Goal: Task Accomplishment & Management: Use online tool/utility

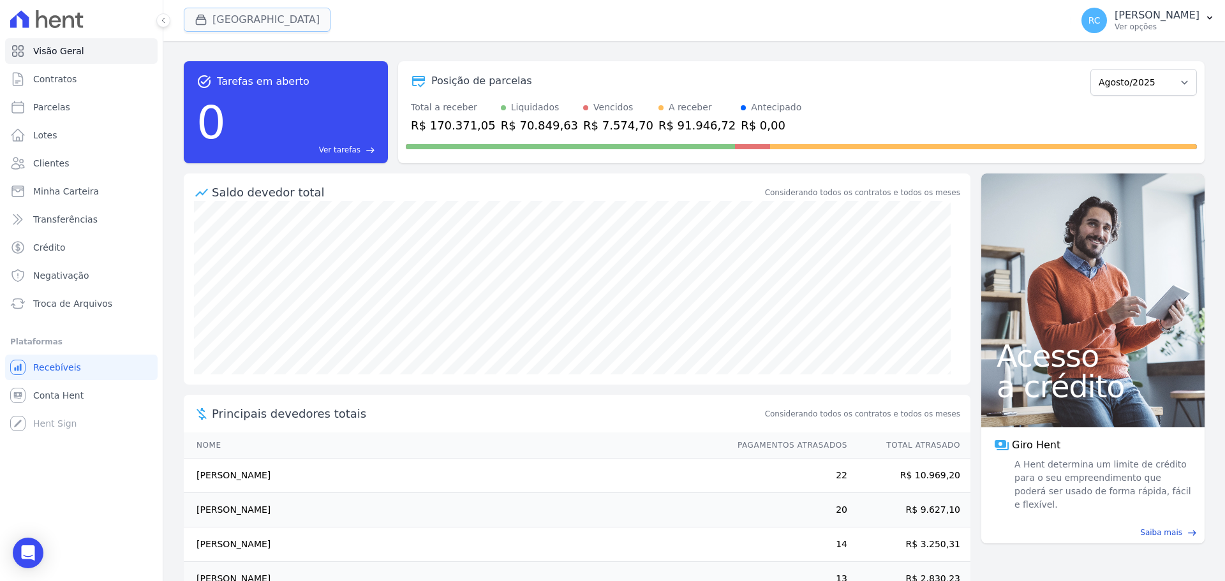
click at [247, 24] on button "[GEOGRAPHIC_DATA]" at bounding box center [257, 20] width 147 height 24
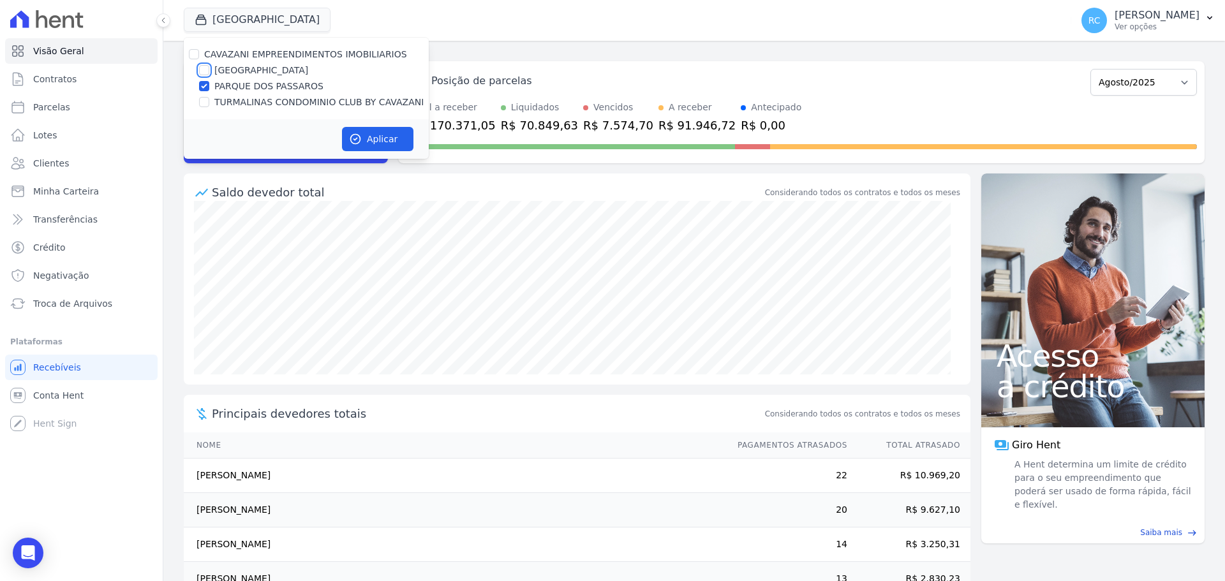
click at [200, 71] on input "[GEOGRAPHIC_DATA]" at bounding box center [204, 70] width 10 height 10
checkbox input "true"
click at [378, 142] on button "Aplicar" at bounding box center [377, 139] width 71 height 24
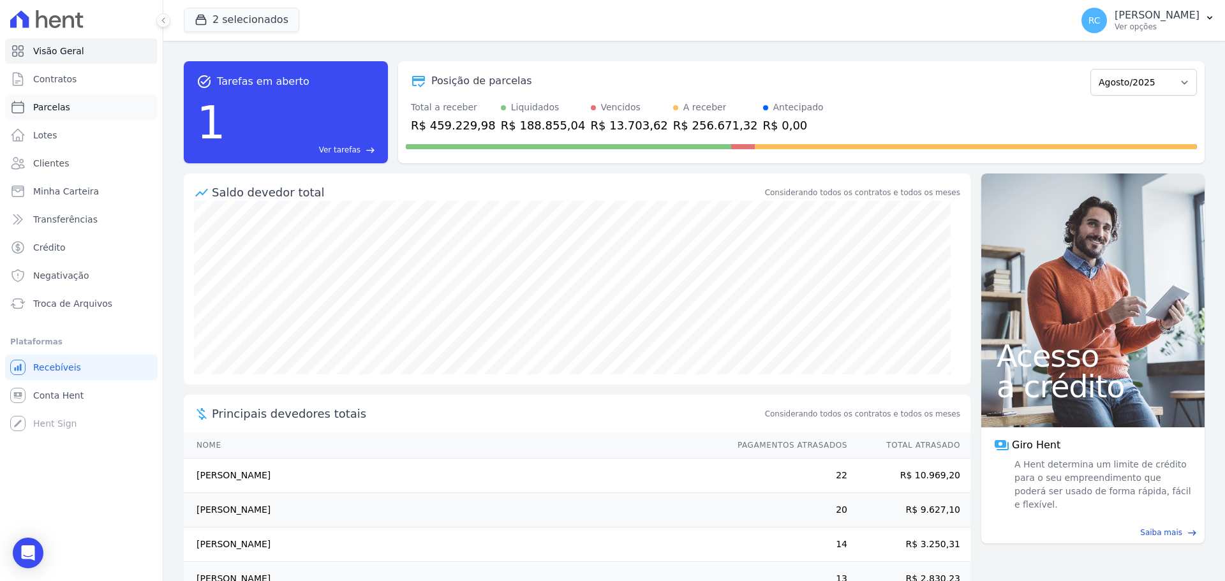
click at [84, 107] on link "Parcelas" at bounding box center [81, 107] width 152 height 26
select select
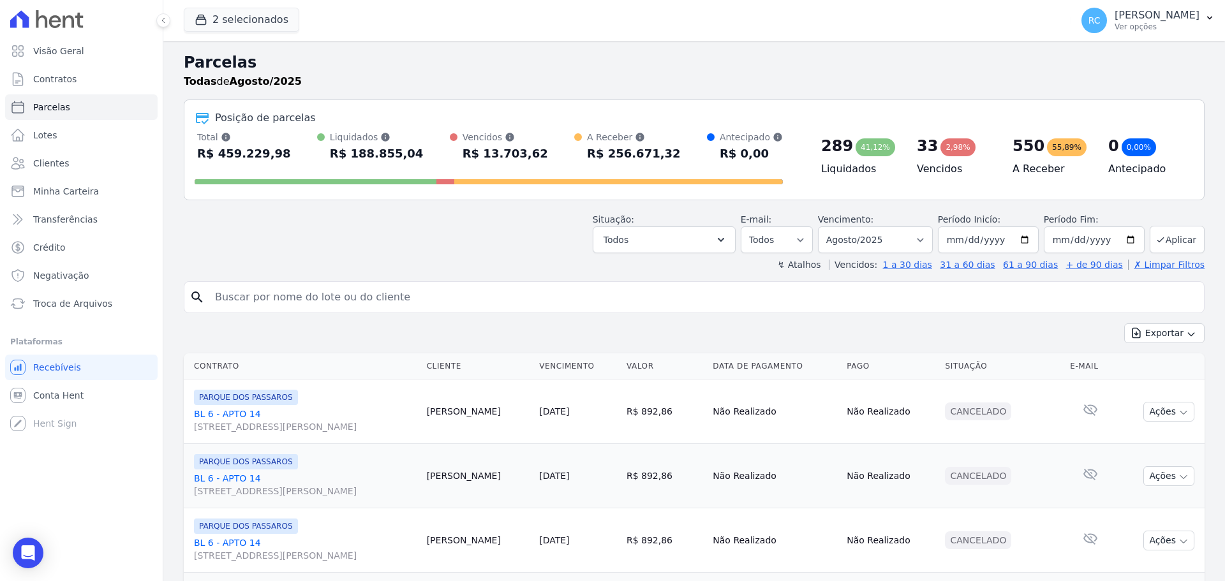
click at [376, 293] on input "search" at bounding box center [702, 297] width 991 height 26
type input "[PERSON_NAME] [PERSON_NAME]"
select select
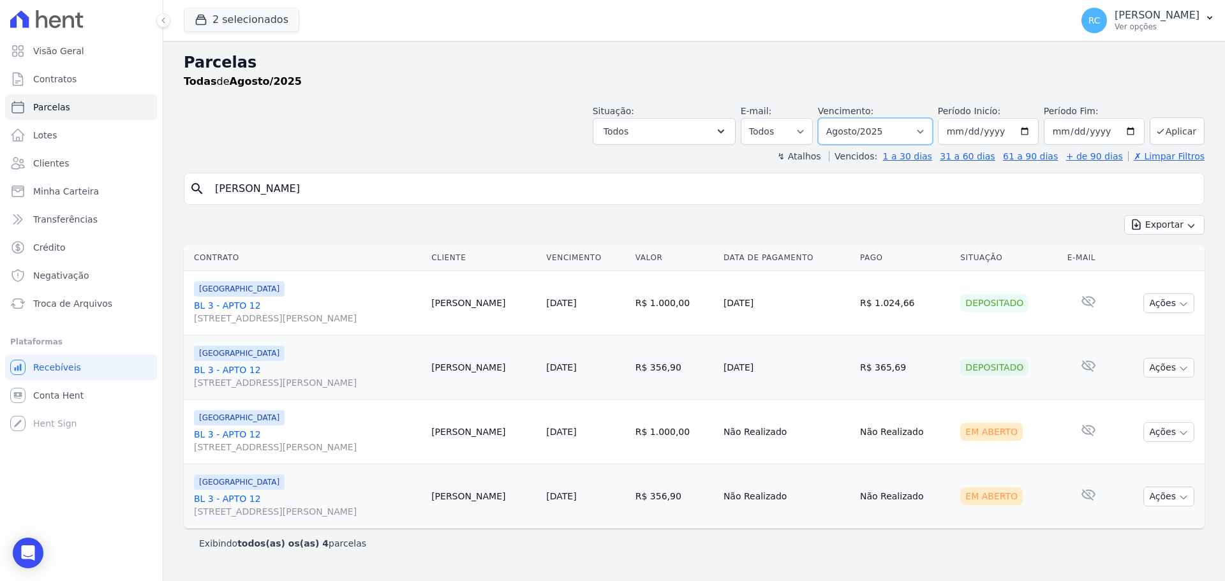
click at [926, 129] on select "Filtrar por período ──────── Todos os meses Dezembro/2021 Janeiro/2022 Fevereir…" at bounding box center [875, 131] width 115 height 27
select select "all"
click at [836, 118] on select "Filtrar por período ──────── Todos os meses Dezembro/2021 Janeiro/2022 Fevereir…" at bounding box center [875, 131] width 115 height 27
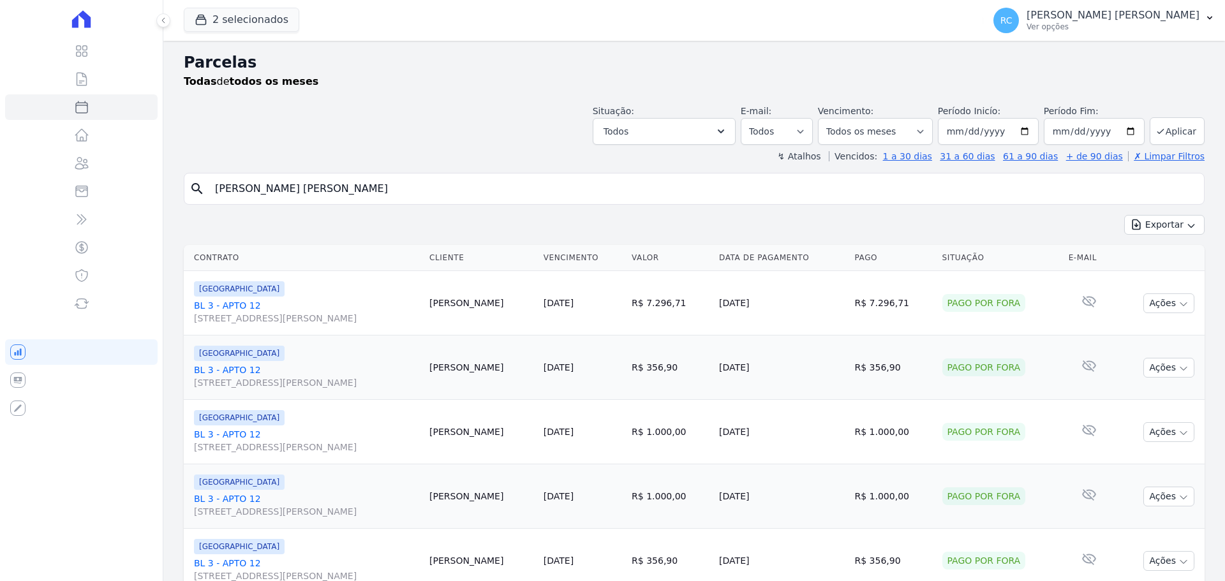
select select
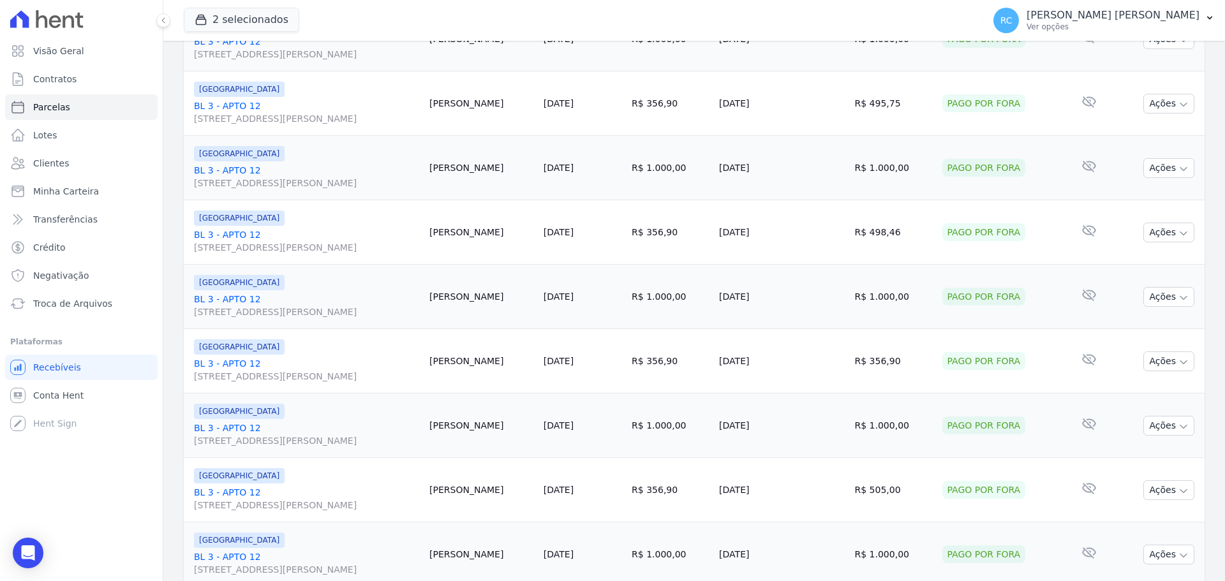
scroll to position [1356, 0]
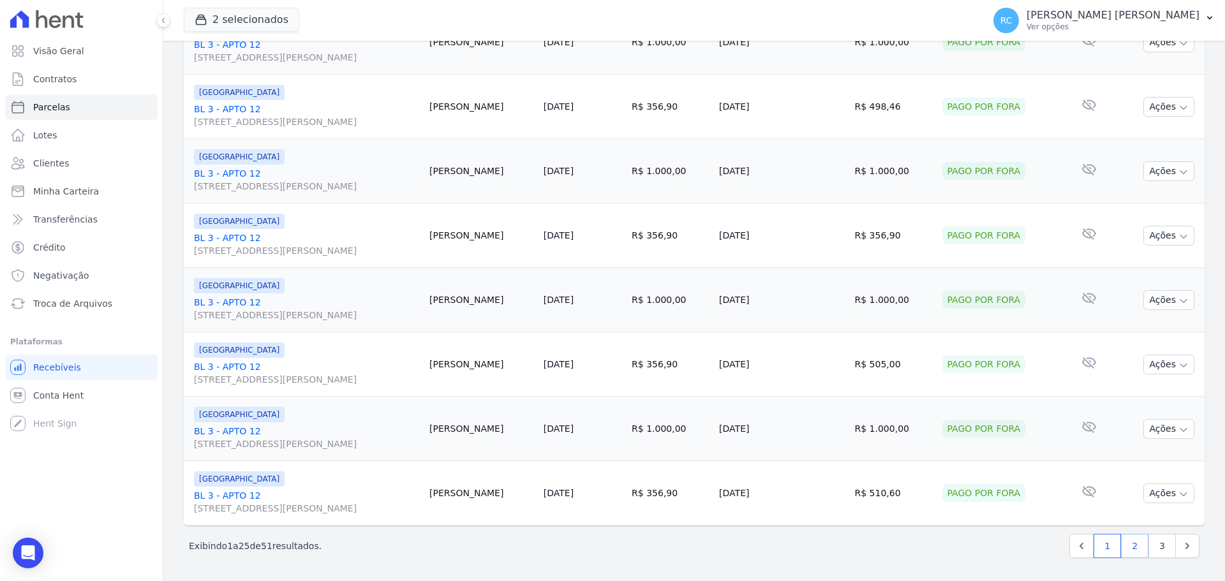
click at [1127, 547] on link "2" at bounding box center [1134, 546] width 27 height 24
select select
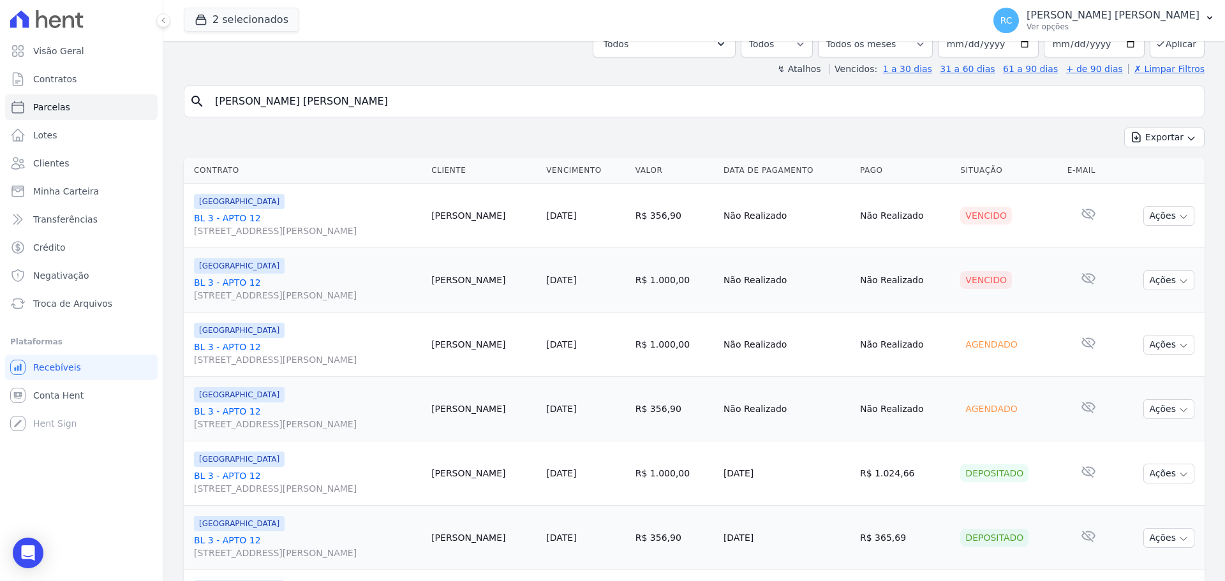
scroll to position [64, 0]
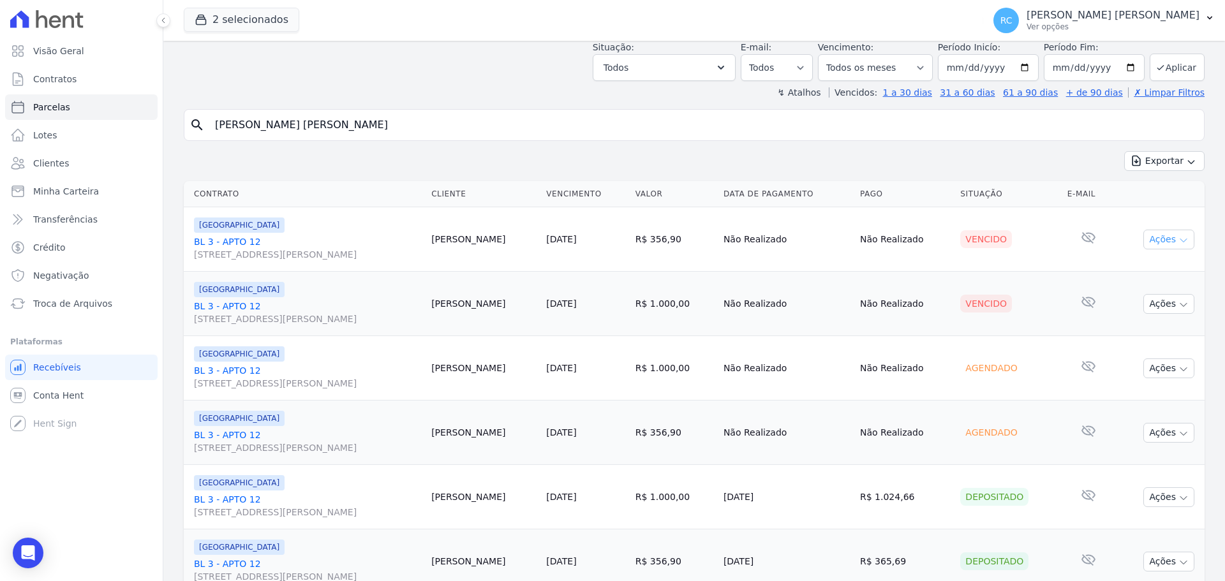
click at [1178, 239] on icon "button" at bounding box center [1183, 240] width 10 height 10
drag, startPoint x: 285, startPoint y: 122, endPoint x: 160, endPoint y: 76, distance: 133.2
click at [13, 136] on div "Visão Geral Contratos Parcelas Lotes Clientes Minha Carteira Transferências Cré…" at bounding box center [612, 290] width 1225 height 581
click at [1180, 237] on button "Ações" at bounding box center [1168, 240] width 51 height 20
click at [1135, 343] on link "Liquidação Manual" at bounding box center [1163, 340] width 122 height 24
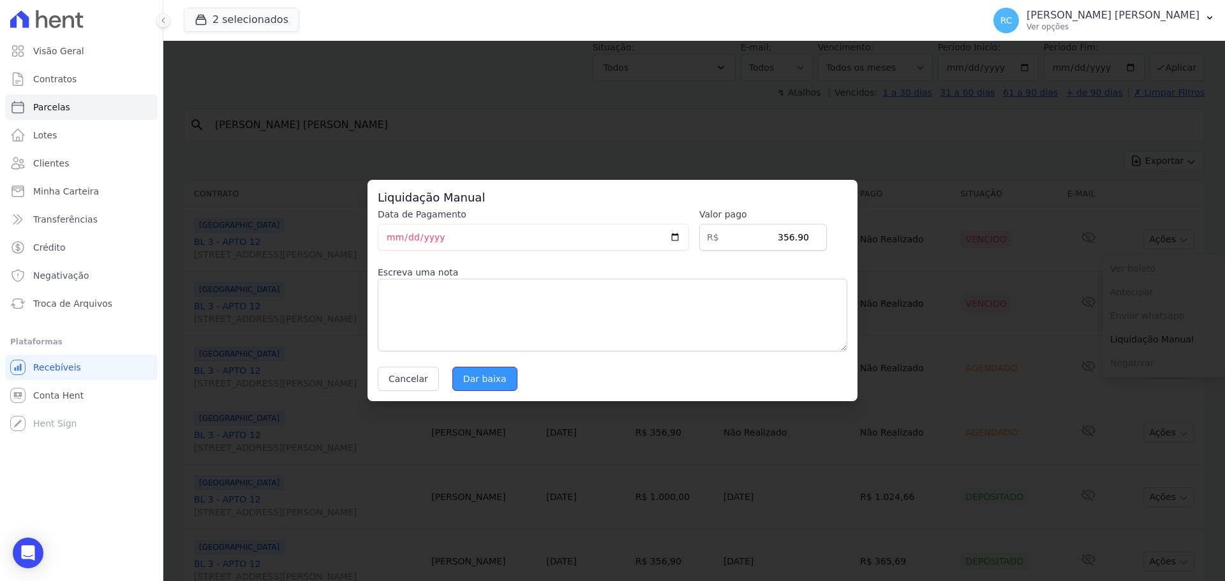
click at [492, 373] on input "Dar baixa" at bounding box center [484, 379] width 65 height 24
select select
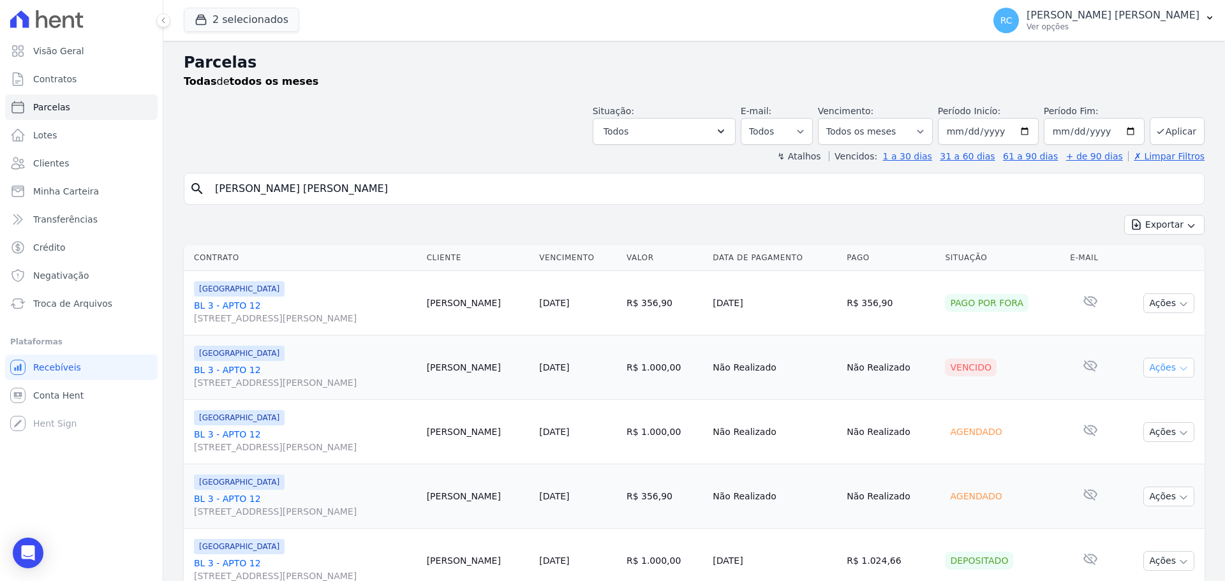
click at [1162, 364] on button "Ações" at bounding box center [1168, 368] width 51 height 20
click at [1134, 469] on link "Liquidação Manual" at bounding box center [1163, 468] width 122 height 24
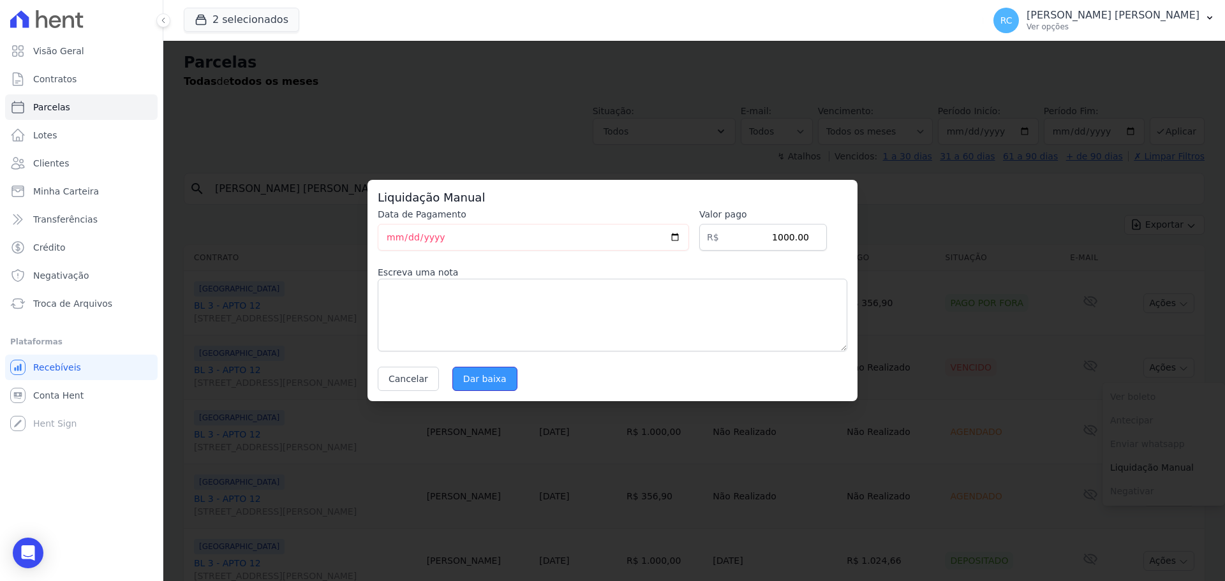
click at [494, 371] on input "Dar baixa" at bounding box center [484, 379] width 65 height 24
select select
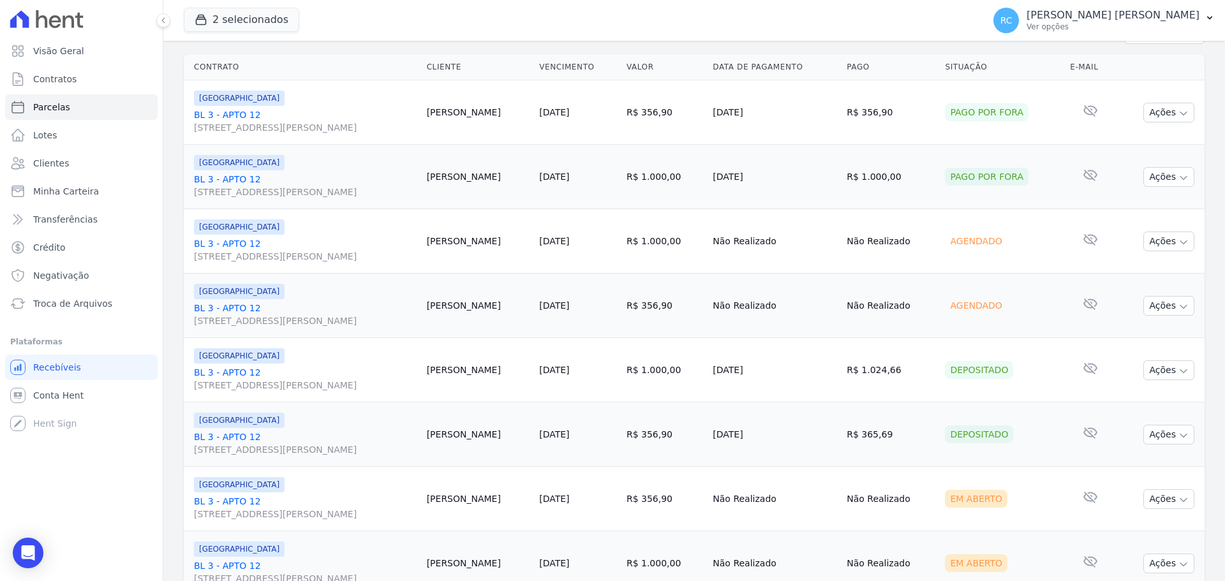
scroll to position [191, 0]
click at [1165, 240] on button "Ações" at bounding box center [1168, 241] width 51 height 20
click at [1177, 337] on link "Liquidação Manual" at bounding box center [1163, 341] width 122 height 24
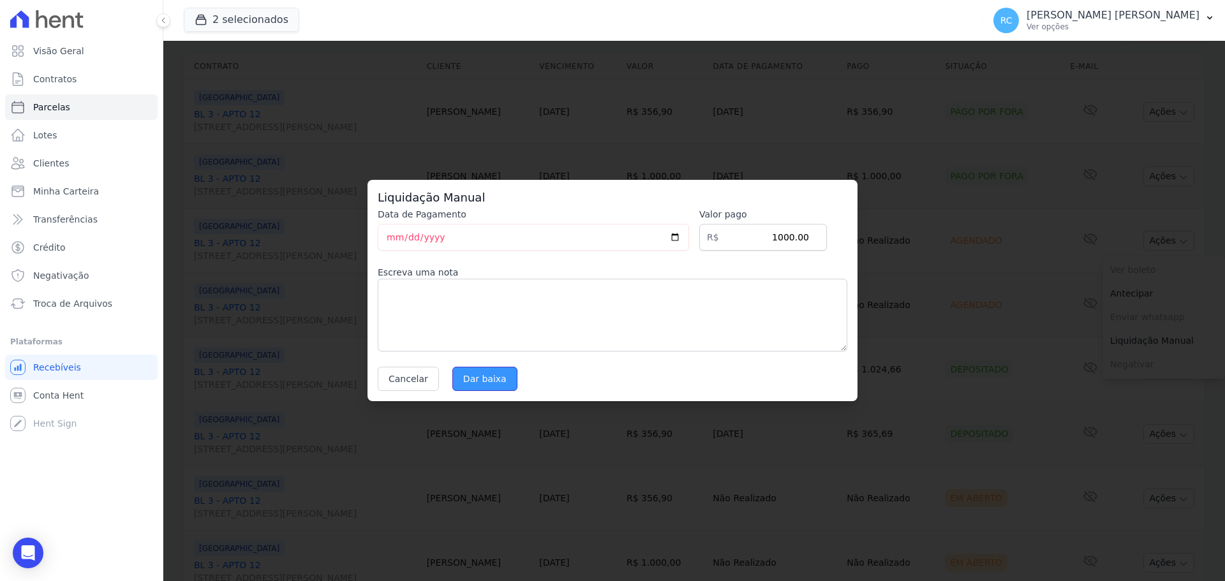
click at [484, 381] on input "Dar baixa" at bounding box center [484, 379] width 65 height 24
select select
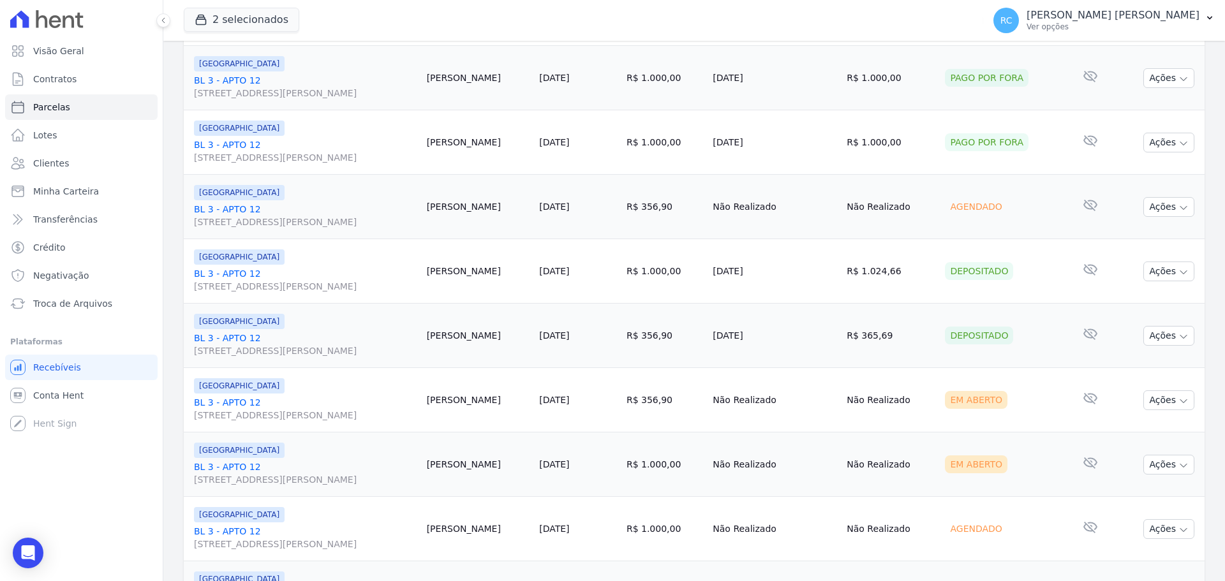
scroll to position [319, 0]
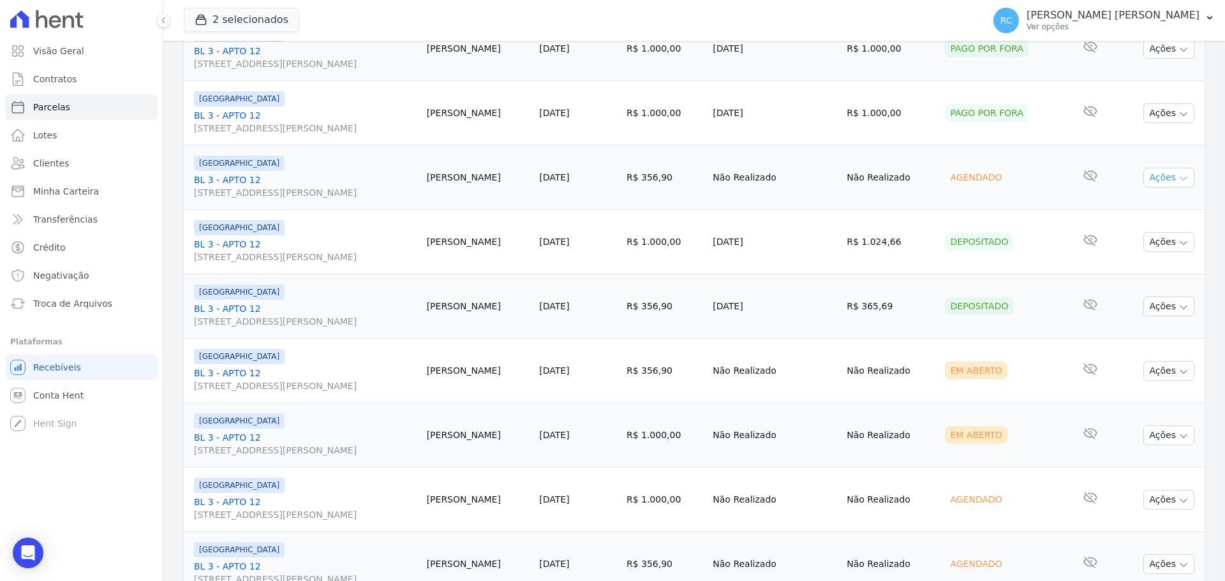
click at [1178, 181] on icon "button" at bounding box center [1183, 179] width 10 height 10
click at [1130, 276] on link "Liquidação Manual" at bounding box center [1163, 278] width 122 height 24
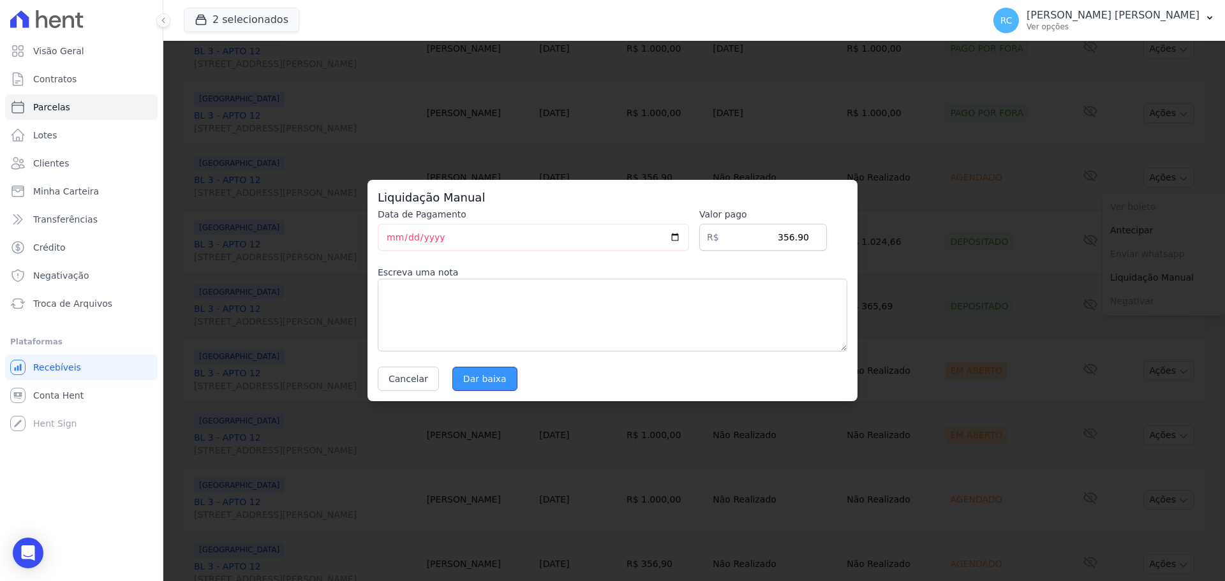
click at [503, 382] on input "Dar baixa" at bounding box center [484, 379] width 65 height 24
select select
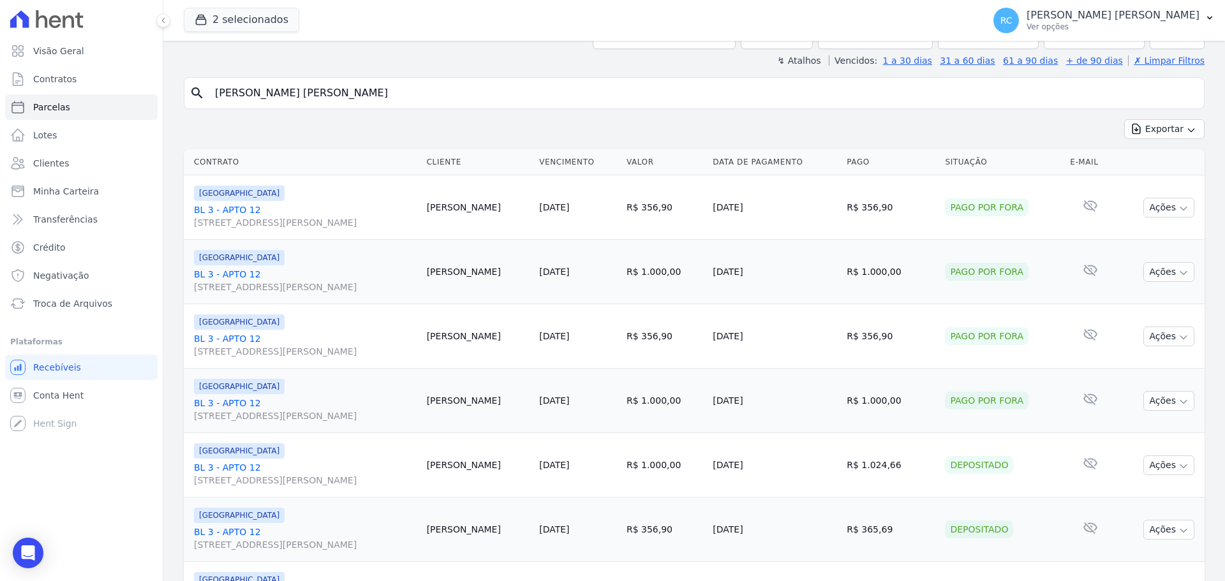
scroll to position [64, 0]
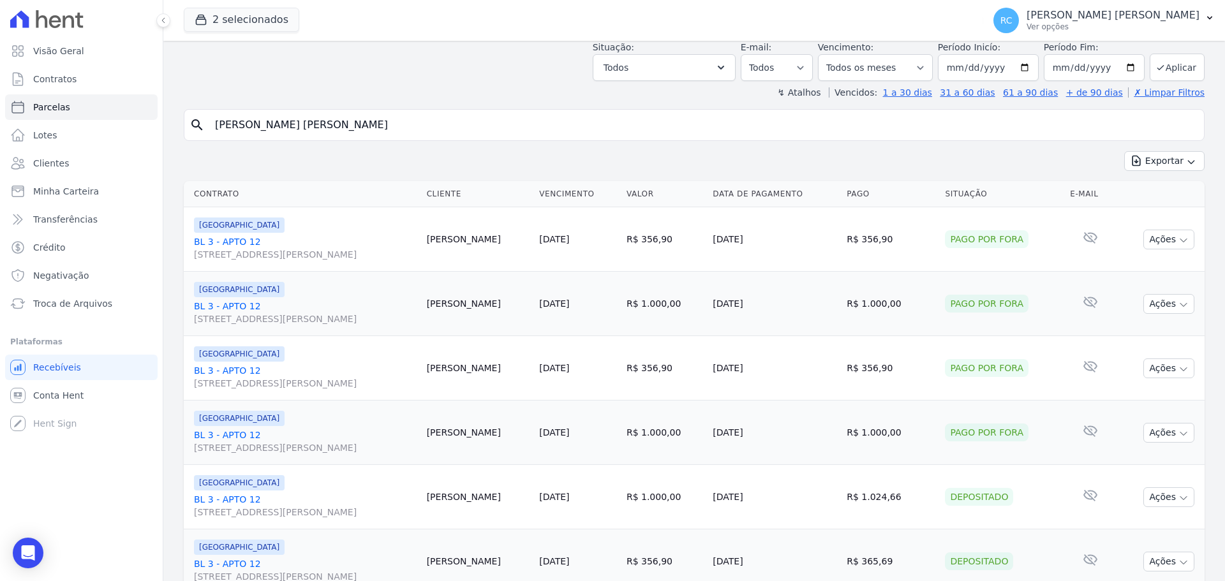
drag, startPoint x: 329, startPoint y: 124, endPoint x: 380, endPoint y: 57, distance: 84.6
click at [83, 126] on div "Visão Geral Contratos Parcelas Lotes Clientes Minha Carteira Transferências Cré…" at bounding box center [612, 290] width 1225 height 581
drag, startPoint x: 343, startPoint y: 135, endPoint x: 106, endPoint y: 151, distance: 237.2
click at [107, 151] on div "Visão Geral Contratos Parcelas Lotes Clientes Minha Carteira Transferências Cré…" at bounding box center [612, 290] width 1225 height 581
type input "Thalita Vieira dos Santos dainesi"
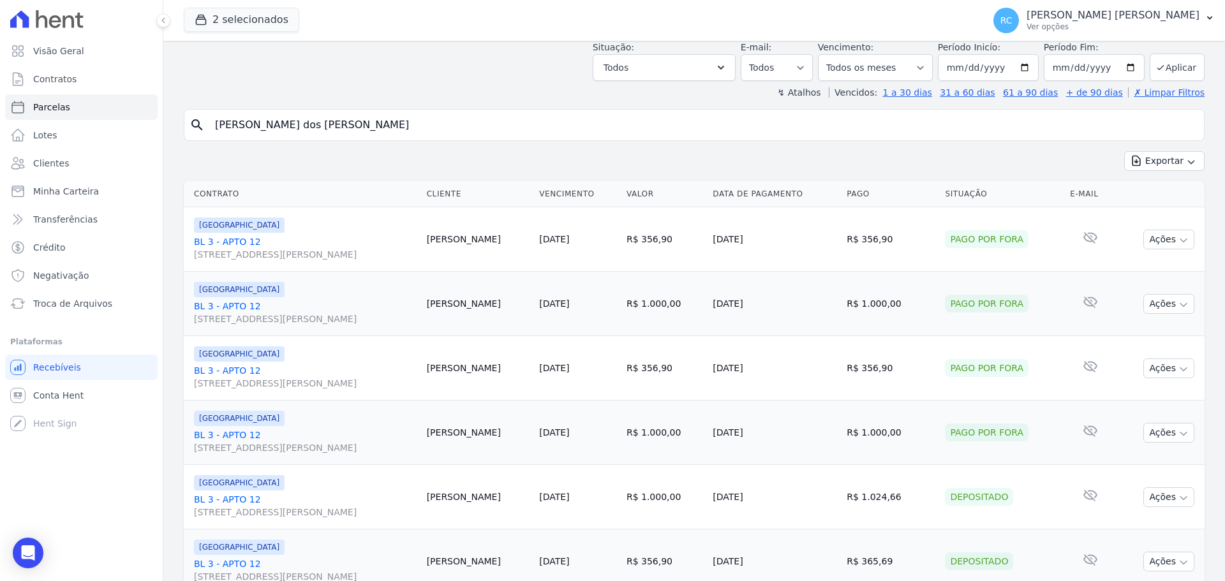
select select
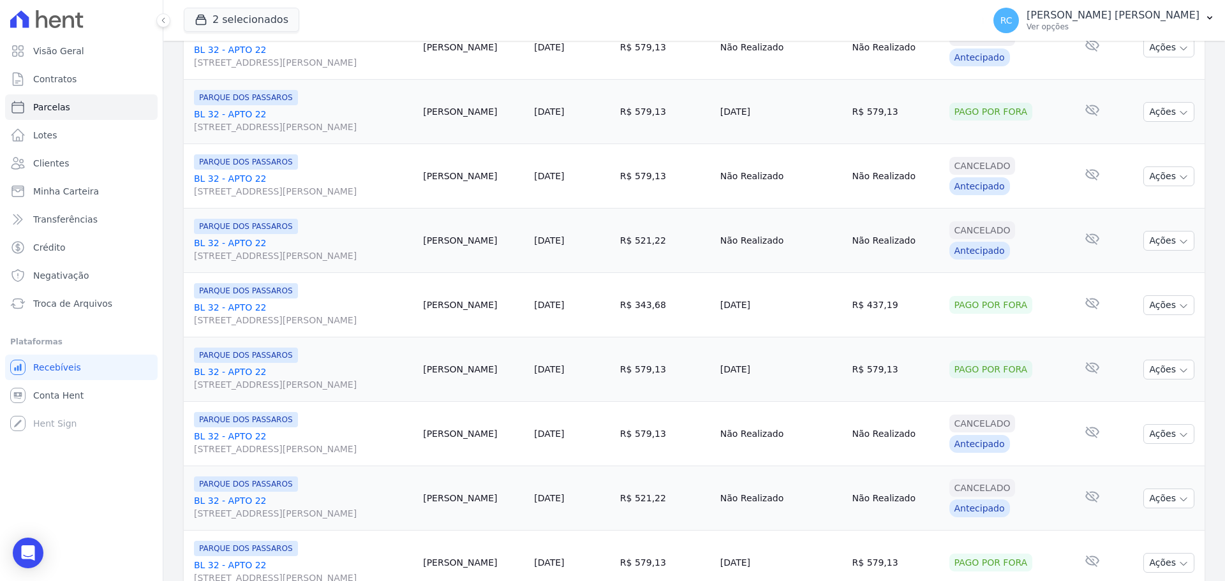
scroll to position [1356, 0]
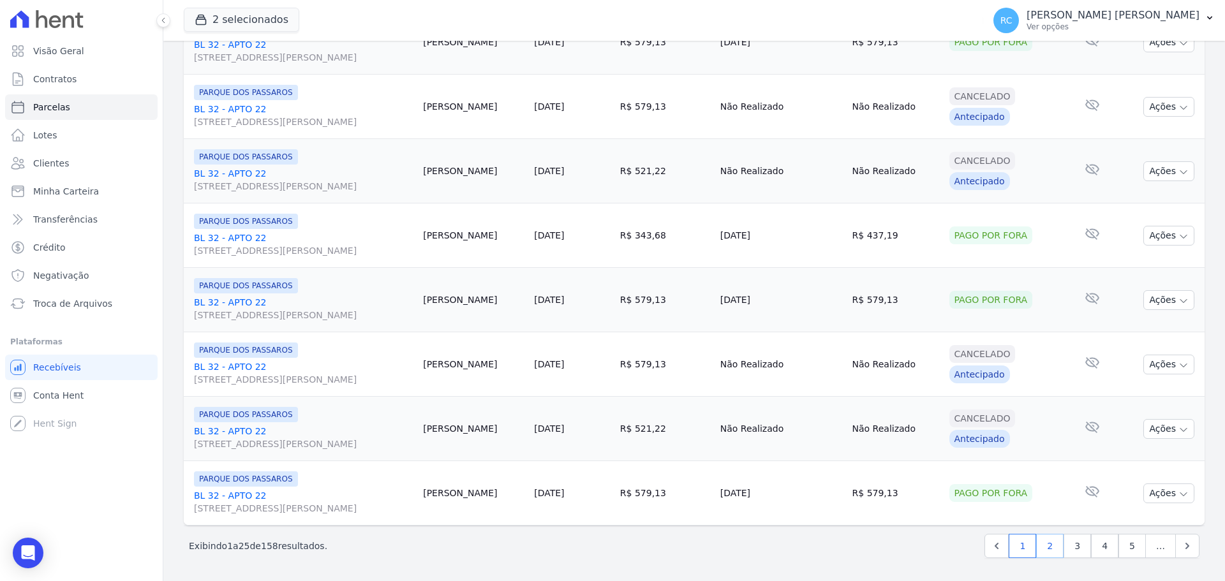
click at [1042, 550] on link "2" at bounding box center [1049, 546] width 27 height 24
select select
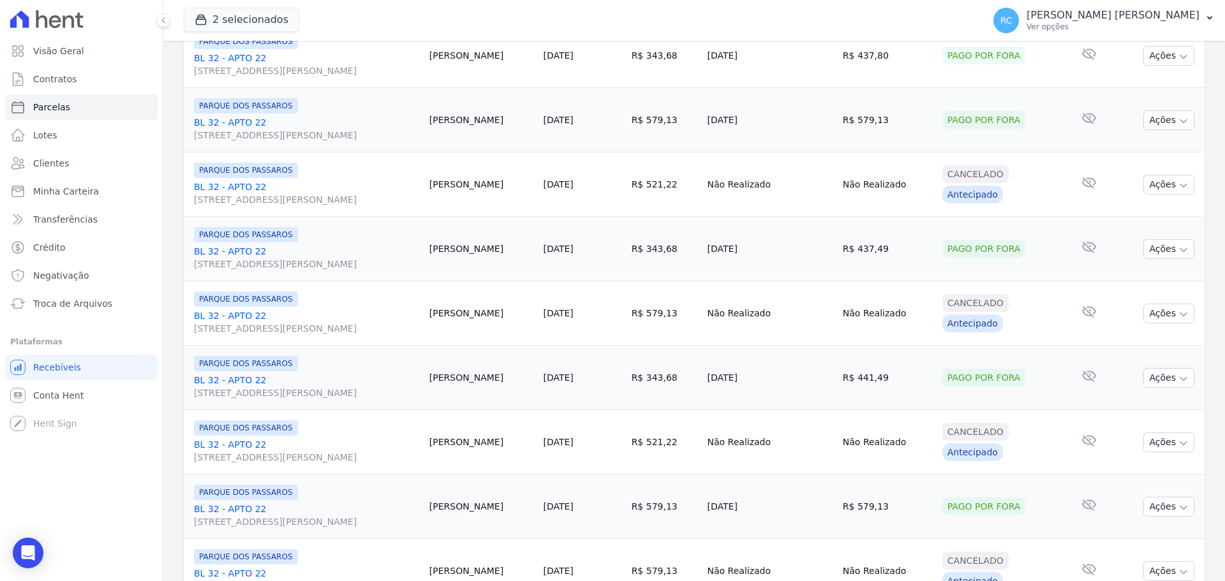
scroll to position [1356, 0]
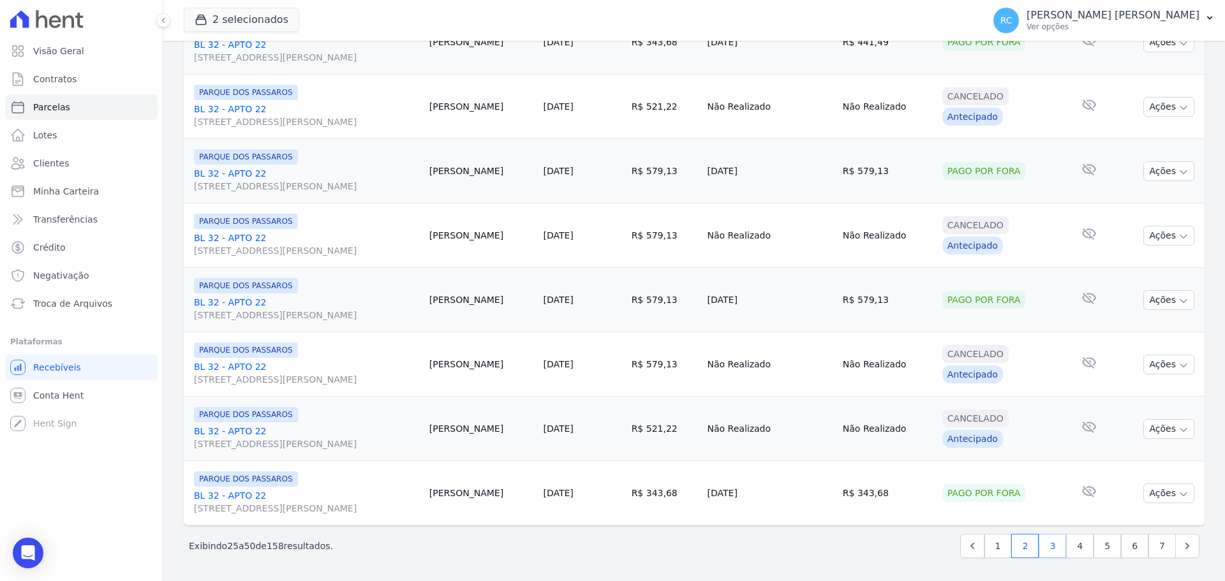
click at [1052, 552] on link "3" at bounding box center [1051, 546] width 27 height 24
select select
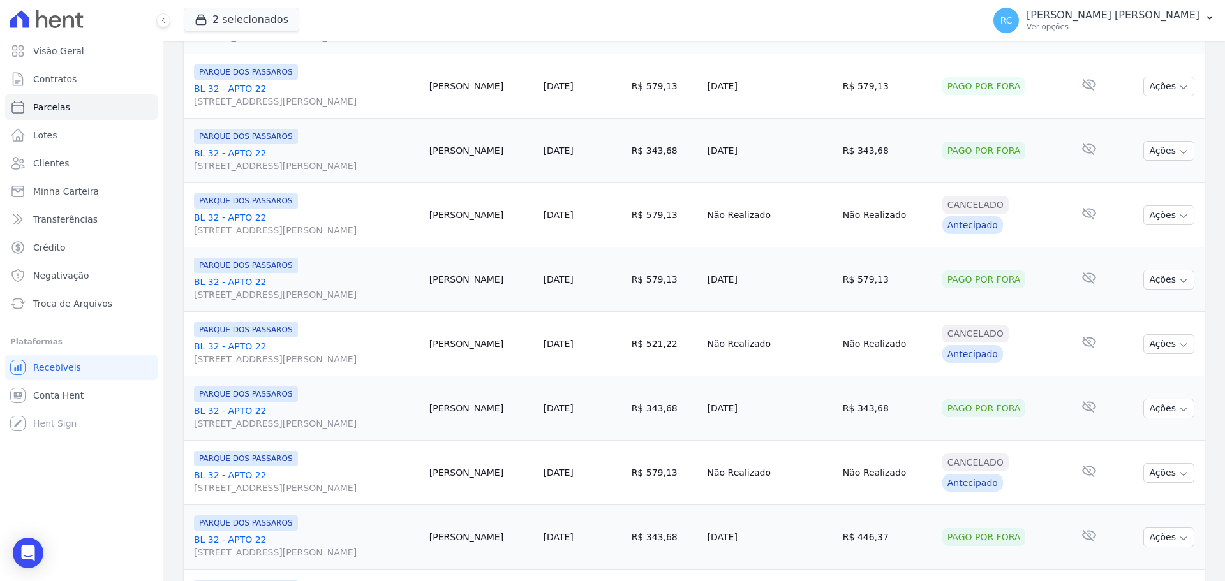
scroll to position [1356, 0]
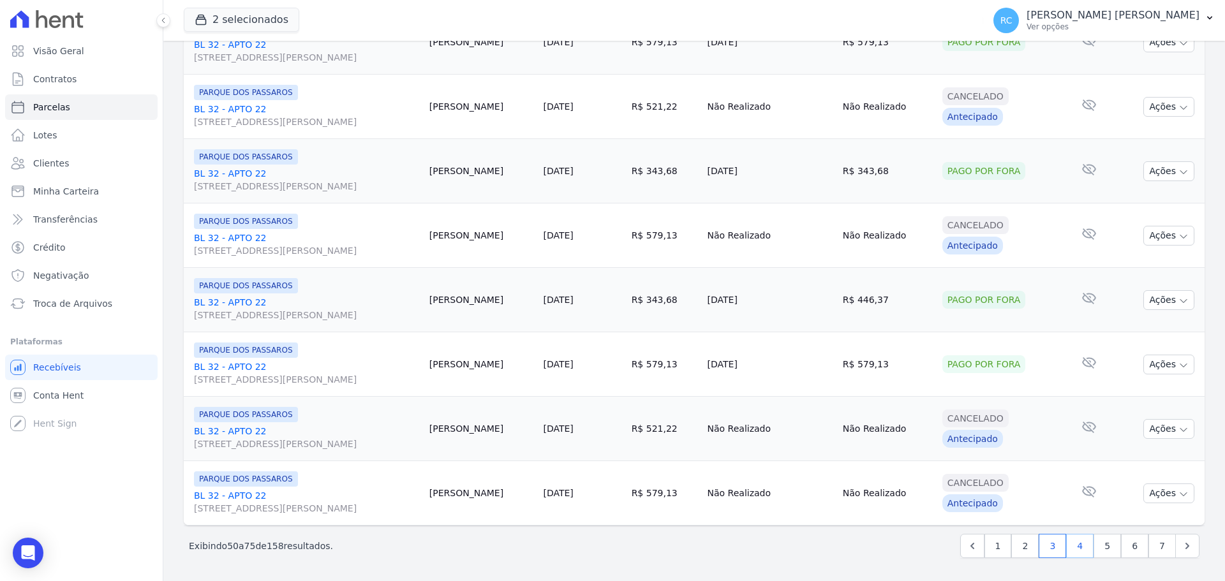
click at [1070, 551] on link "4" at bounding box center [1079, 546] width 27 height 24
select select
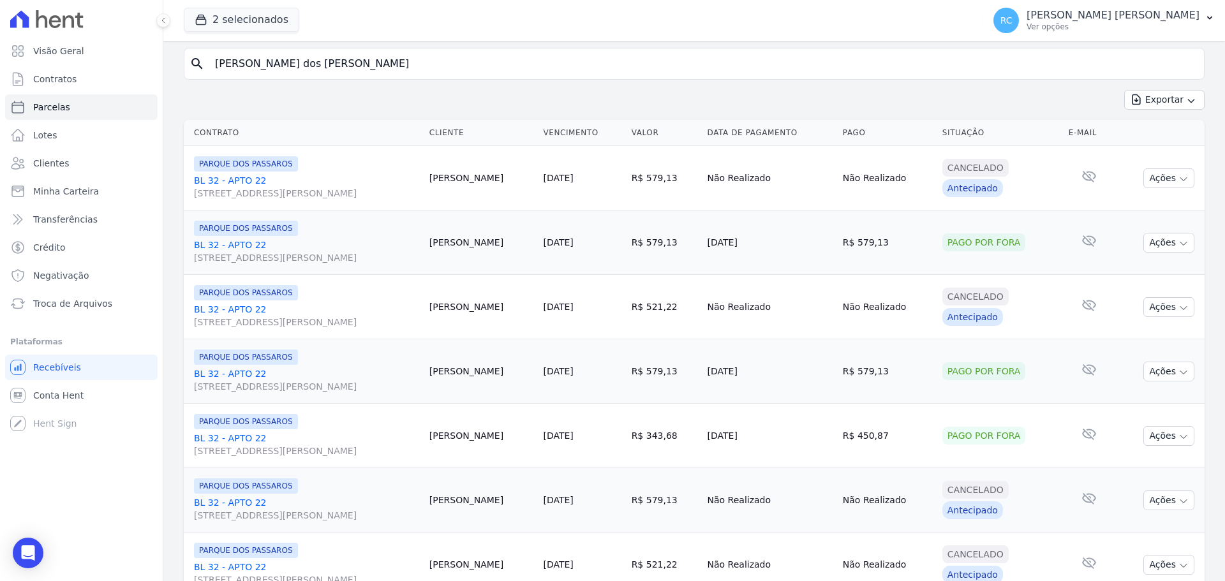
scroll to position [510, 0]
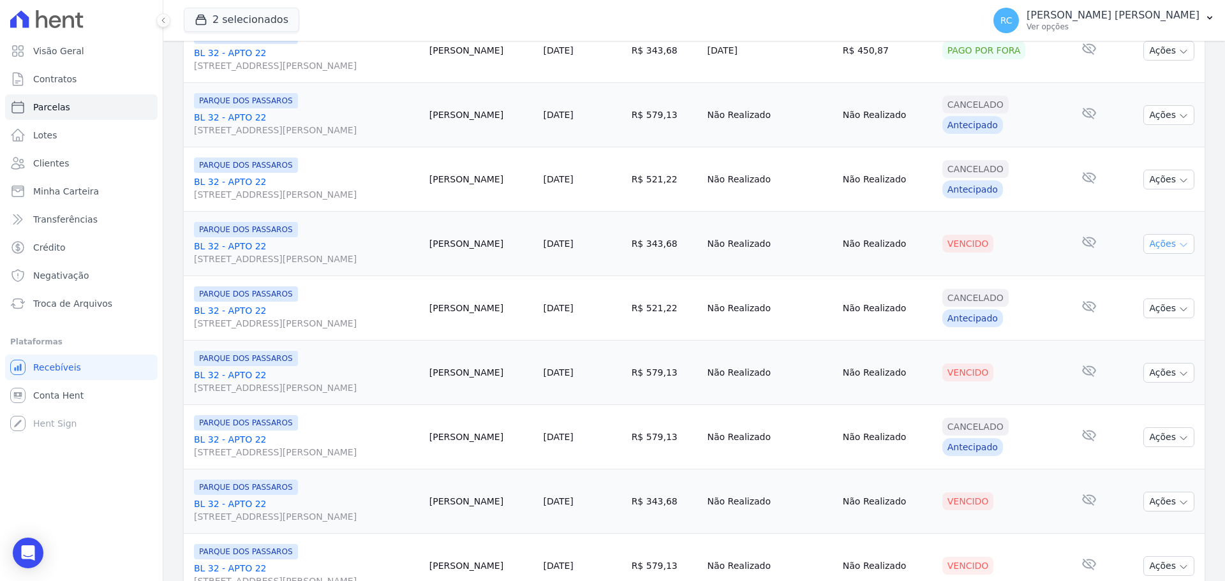
click at [1155, 244] on button "Ações" at bounding box center [1168, 244] width 51 height 20
click at [1130, 346] on link "Liquidação Manual" at bounding box center [1163, 344] width 122 height 24
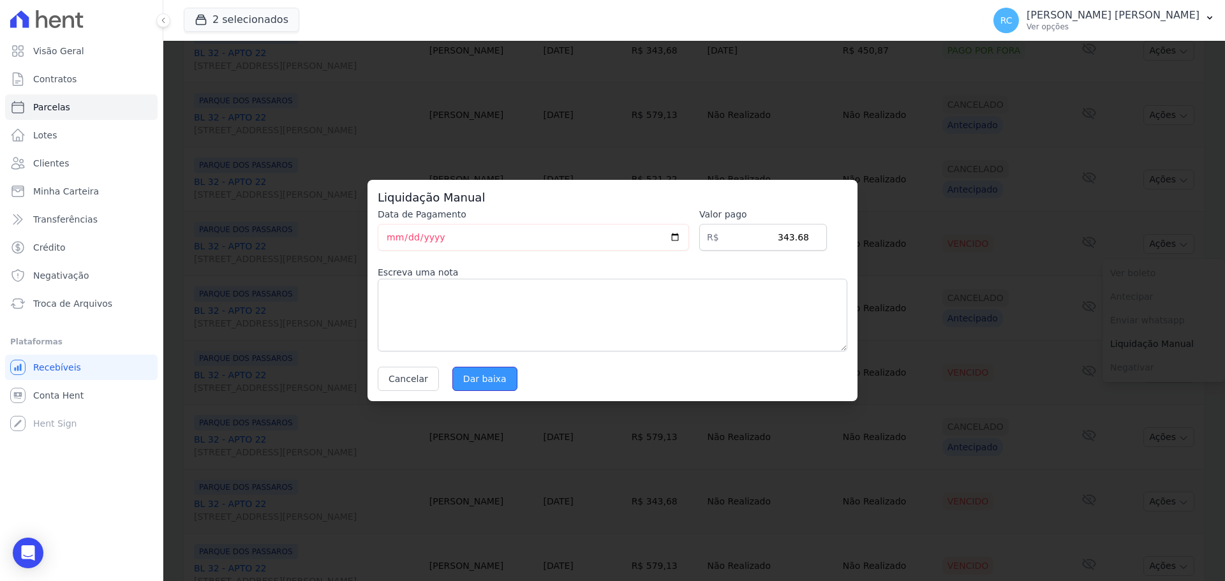
click at [475, 369] on input "Dar baixa" at bounding box center [484, 379] width 65 height 24
select select
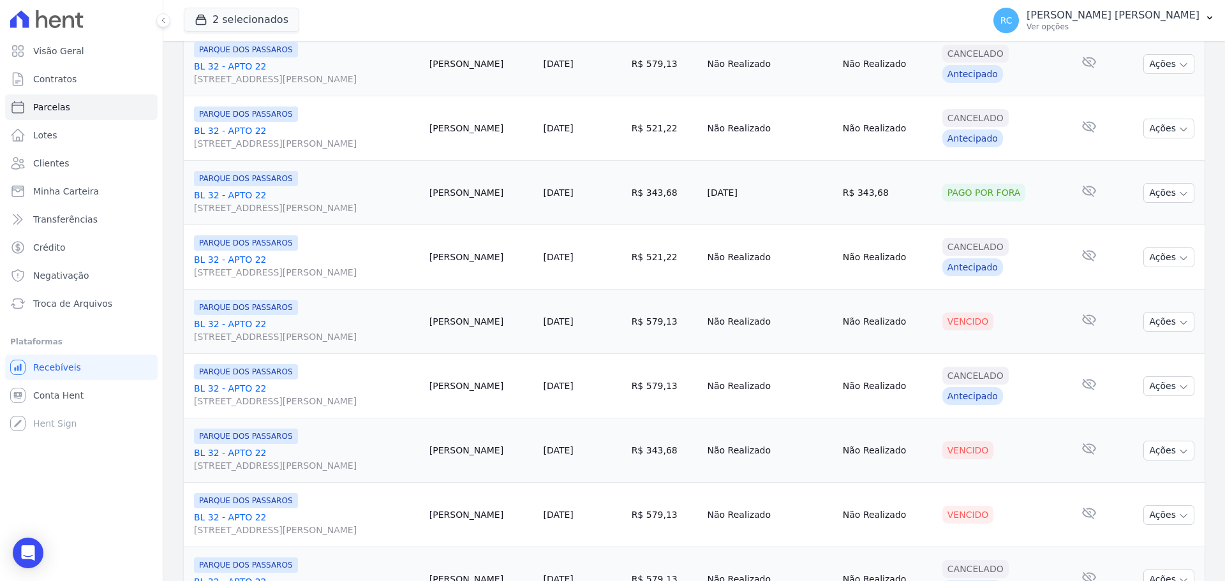
scroll to position [574, 0]
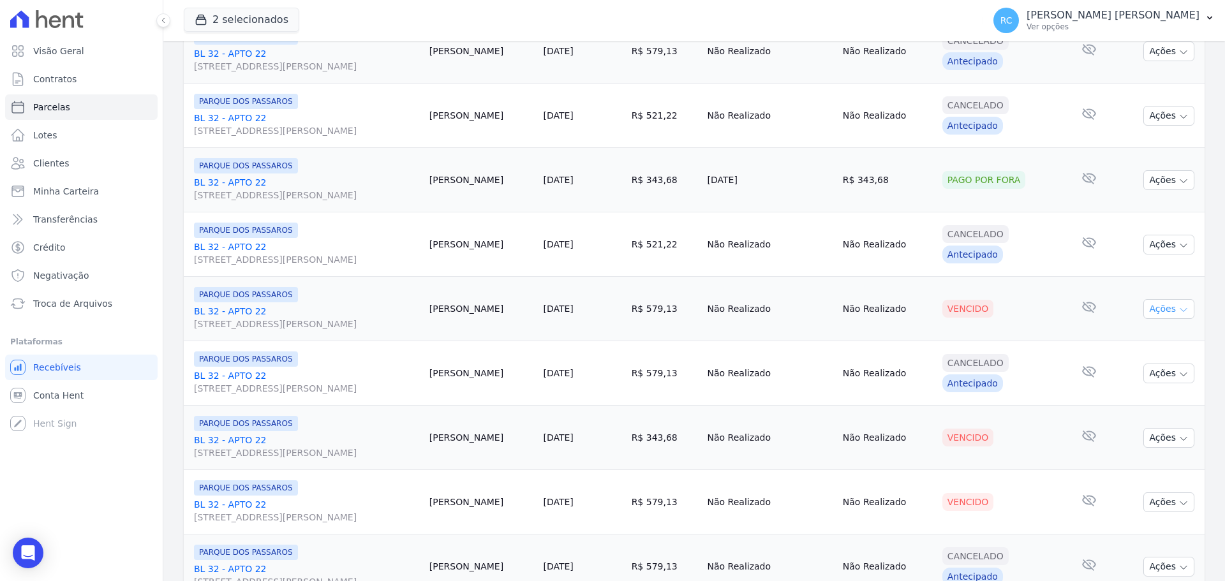
click at [1145, 313] on button "Ações" at bounding box center [1168, 309] width 51 height 20
click at [1138, 412] on link "Liquidação Manual" at bounding box center [1163, 409] width 122 height 24
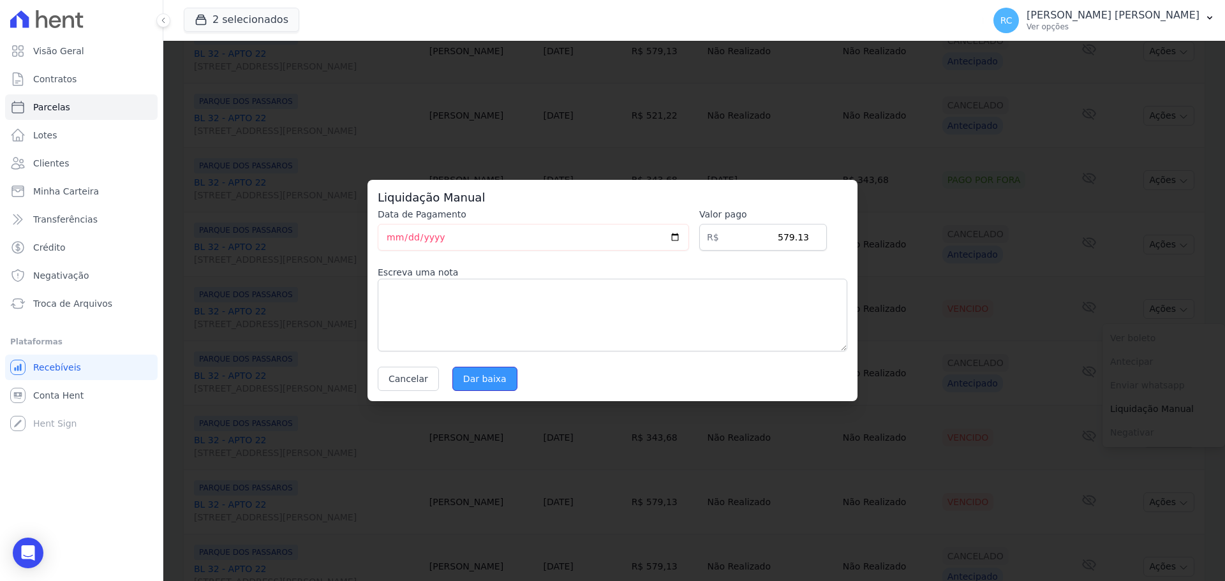
click at [485, 385] on input "Dar baixa" at bounding box center [484, 379] width 65 height 24
select select
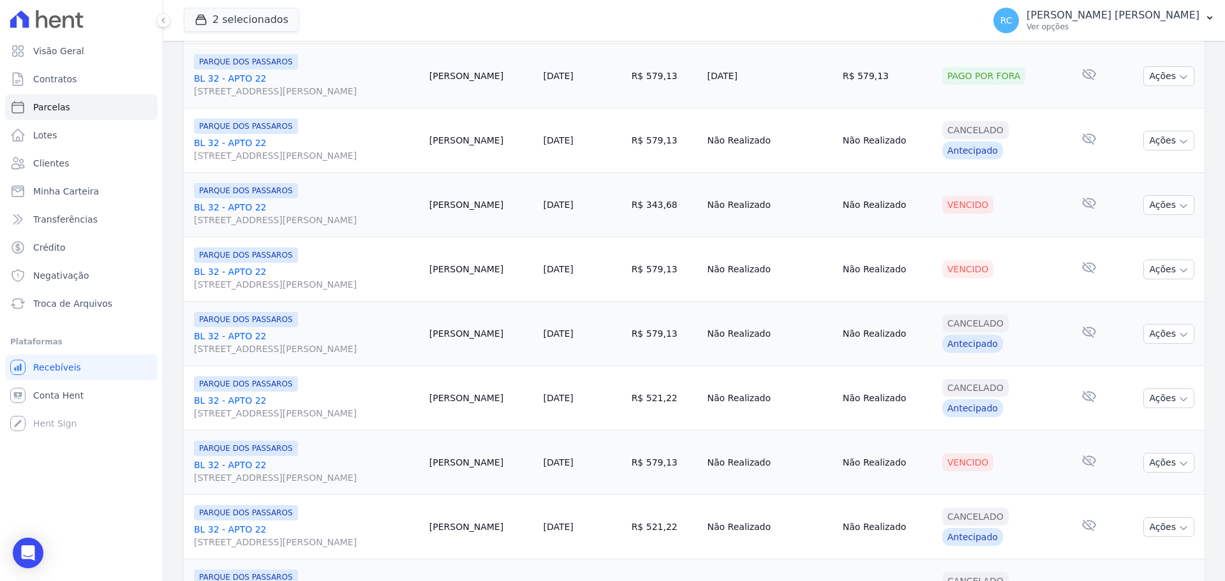
scroll to position [829, 0]
